Goal: Navigation & Orientation: Go to known website

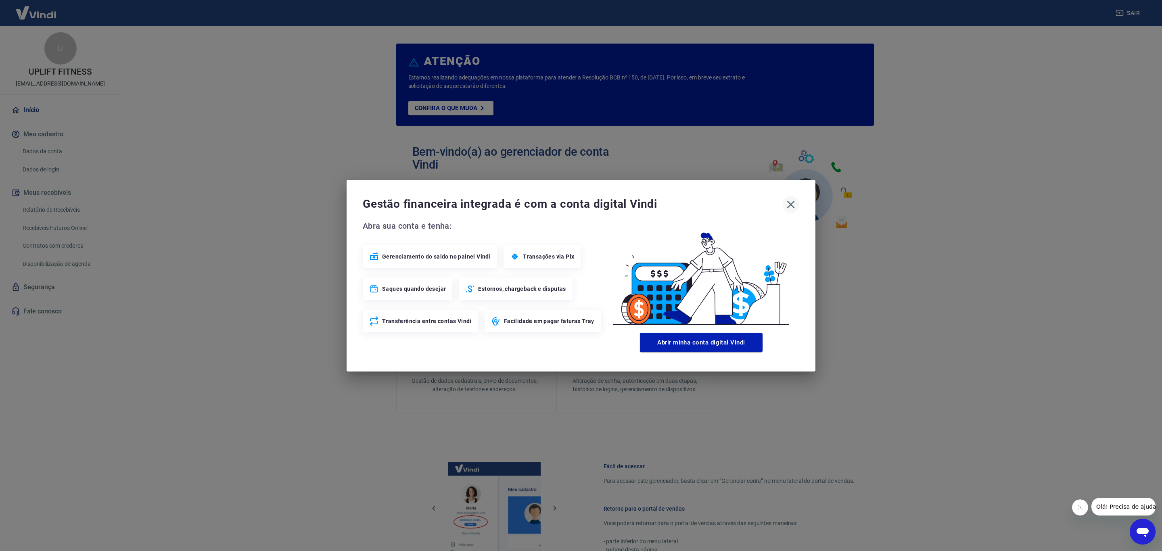
click at [787, 206] on icon "button" at bounding box center [790, 204] width 13 height 13
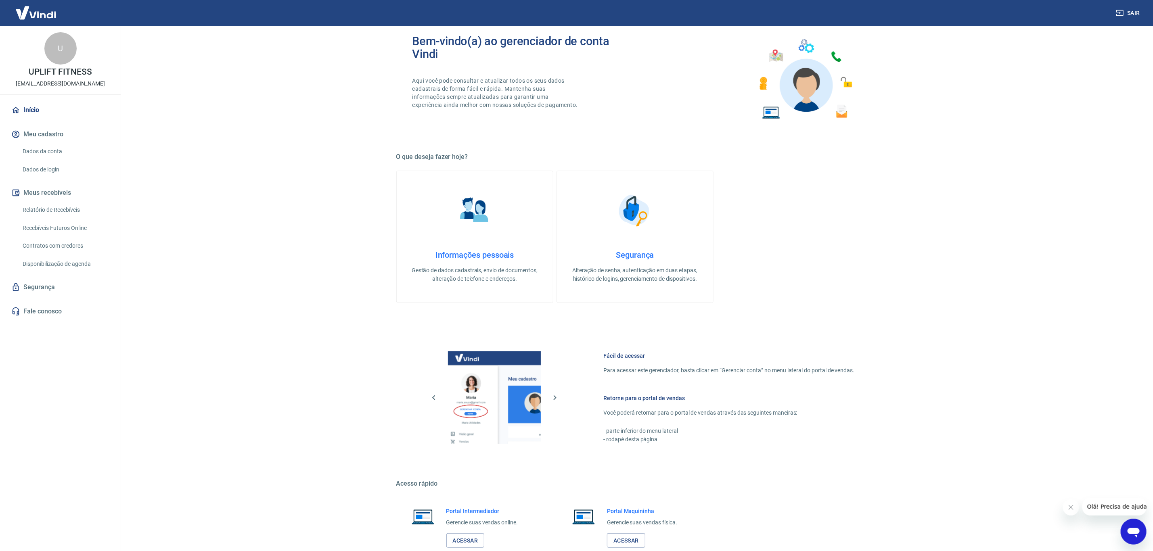
scroll to position [162, 0]
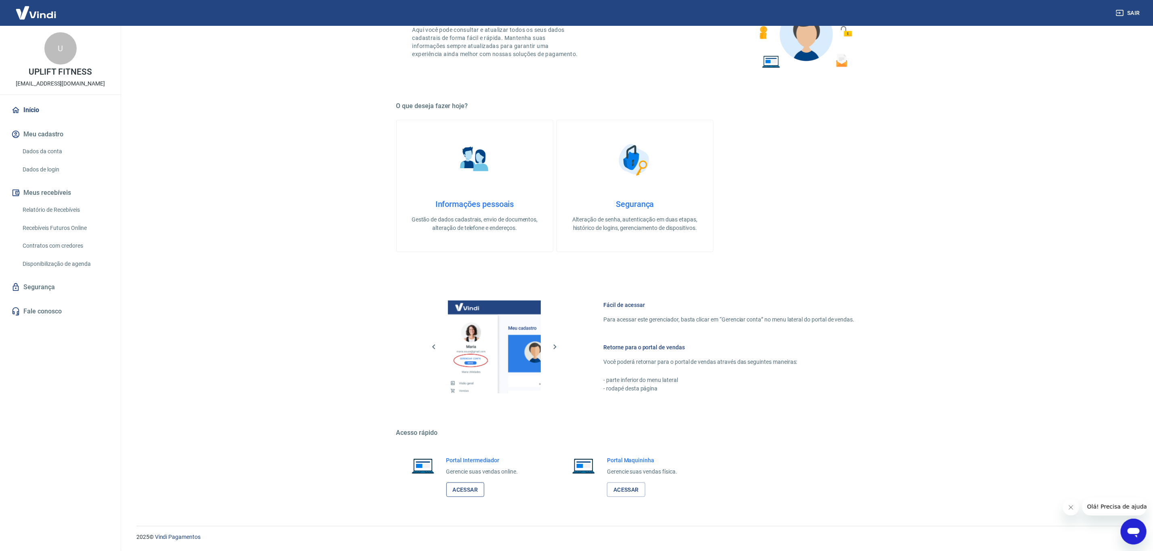
click at [466, 485] on link "Acessar" at bounding box center [465, 490] width 38 height 15
